Goal: Navigation & Orientation: Find specific page/section

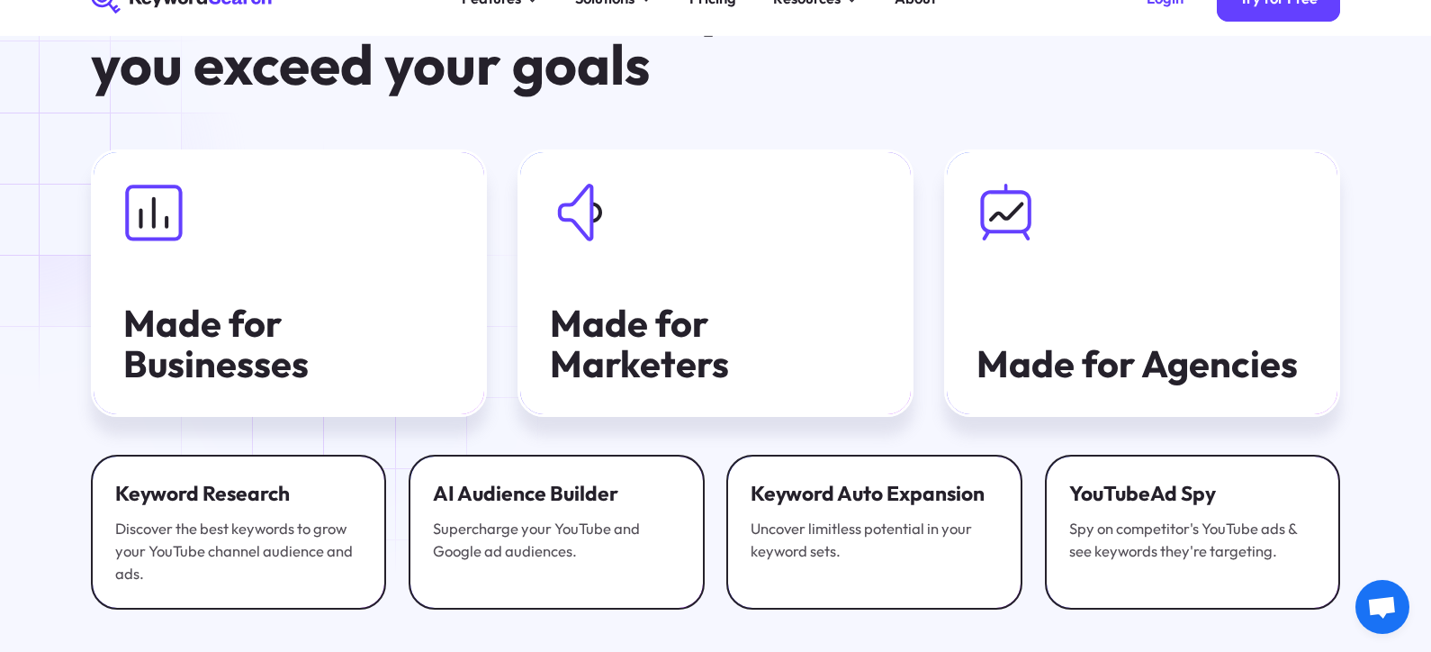
scroll to position [4702, 0]
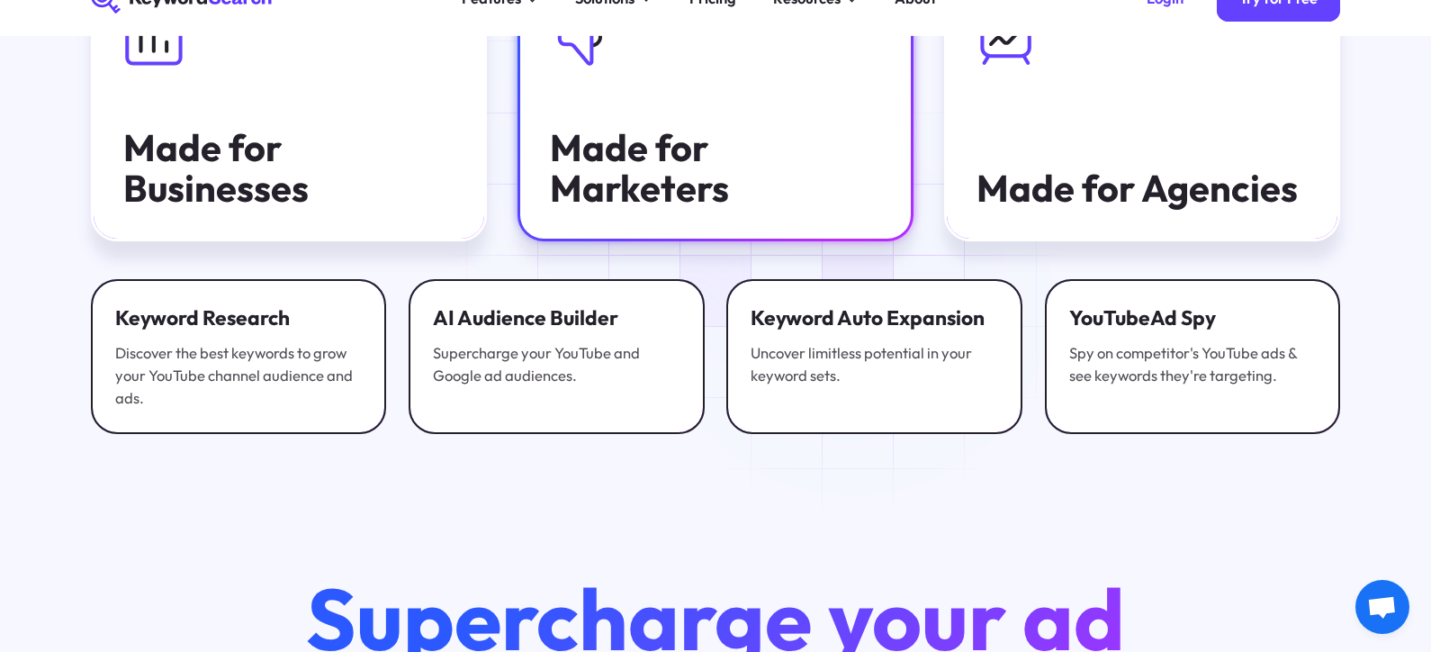
click at [644, 126] on link "Made for Marketers" at bounding box center [716, 107] width 397 height 267
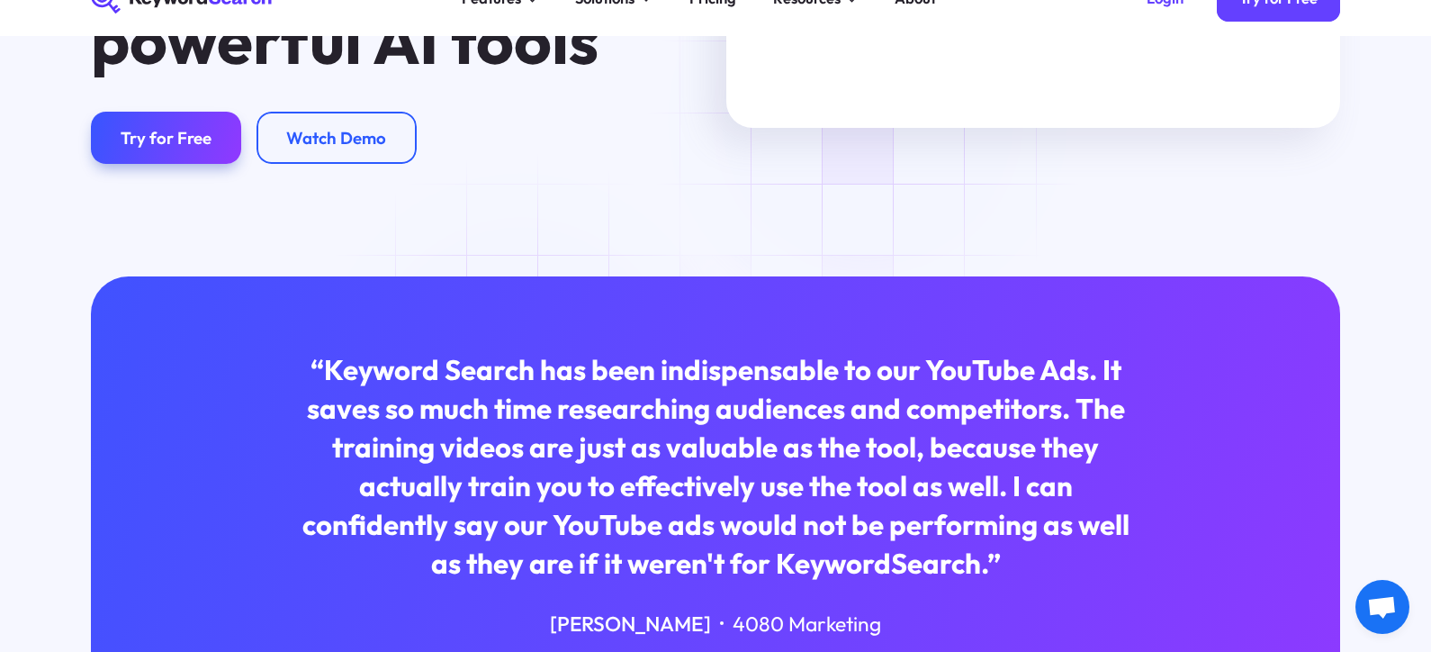
scroll to position [630, 0]
